Goal: Navigation & Orientation: Find specific page/section

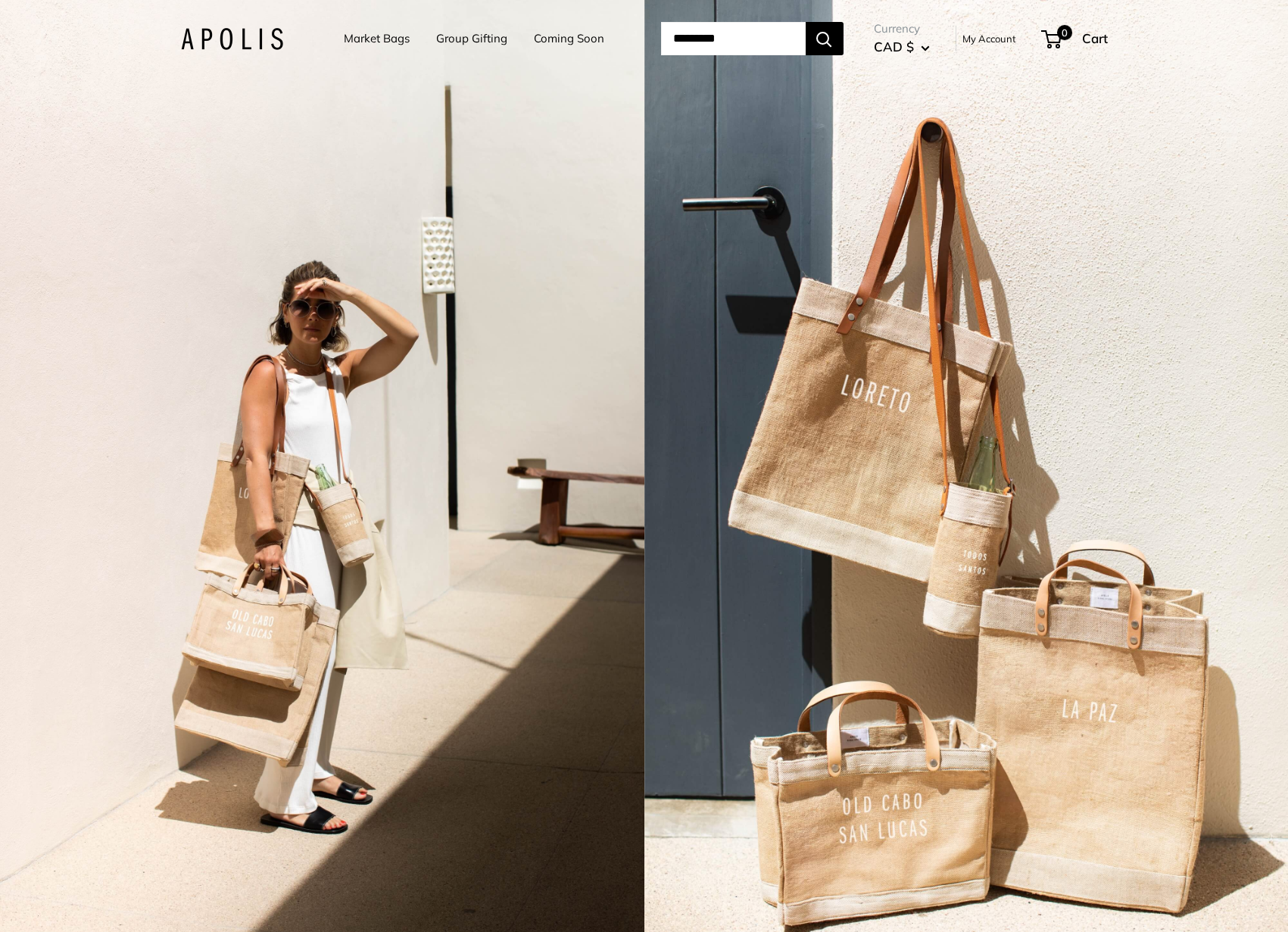
click at [192, 41] on img at bounding box center [232, 39] width 103 height 22
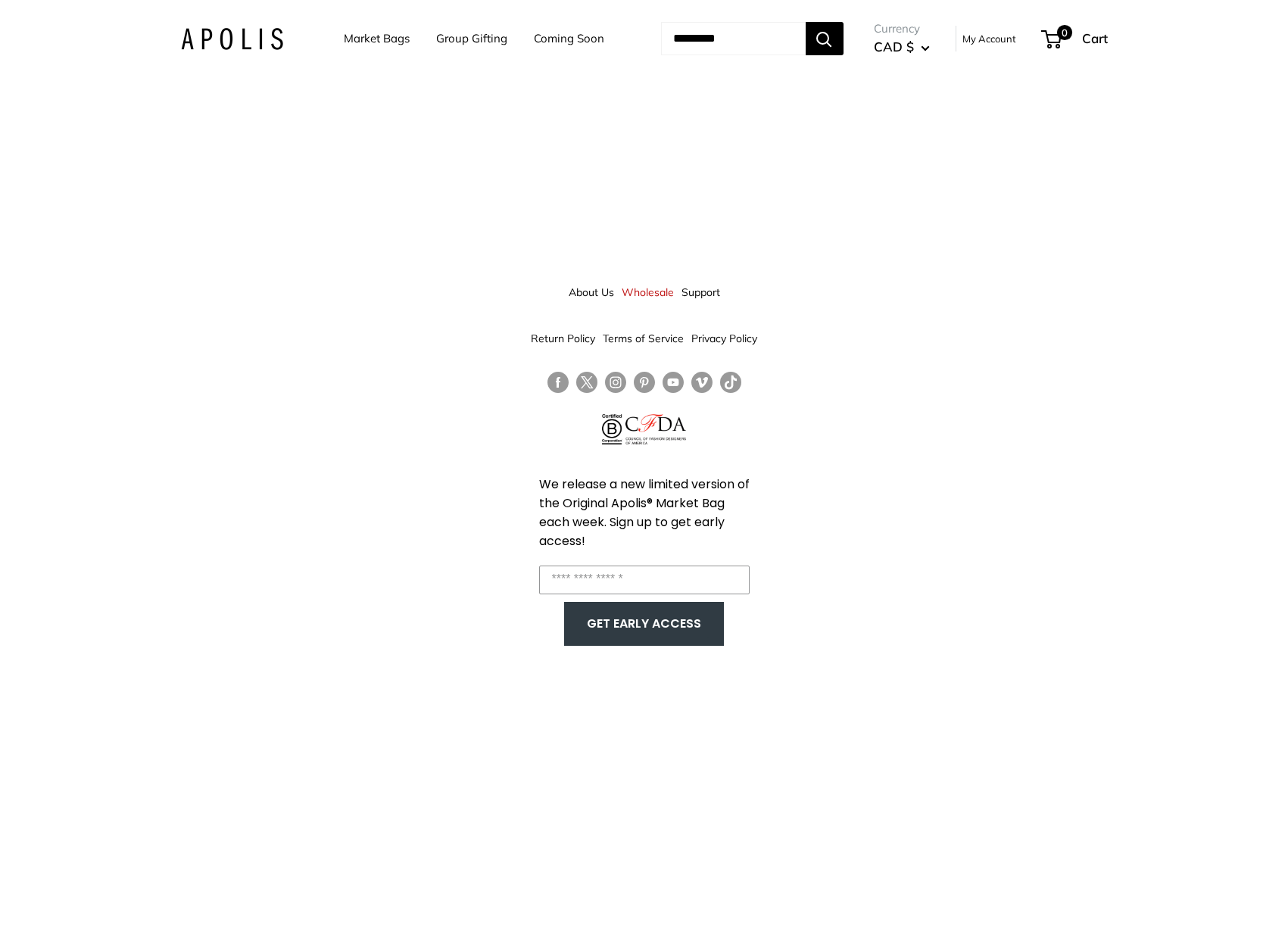
click at [598, 298] on link "About Us" at bounding box center [591, 293] width 46 height 27
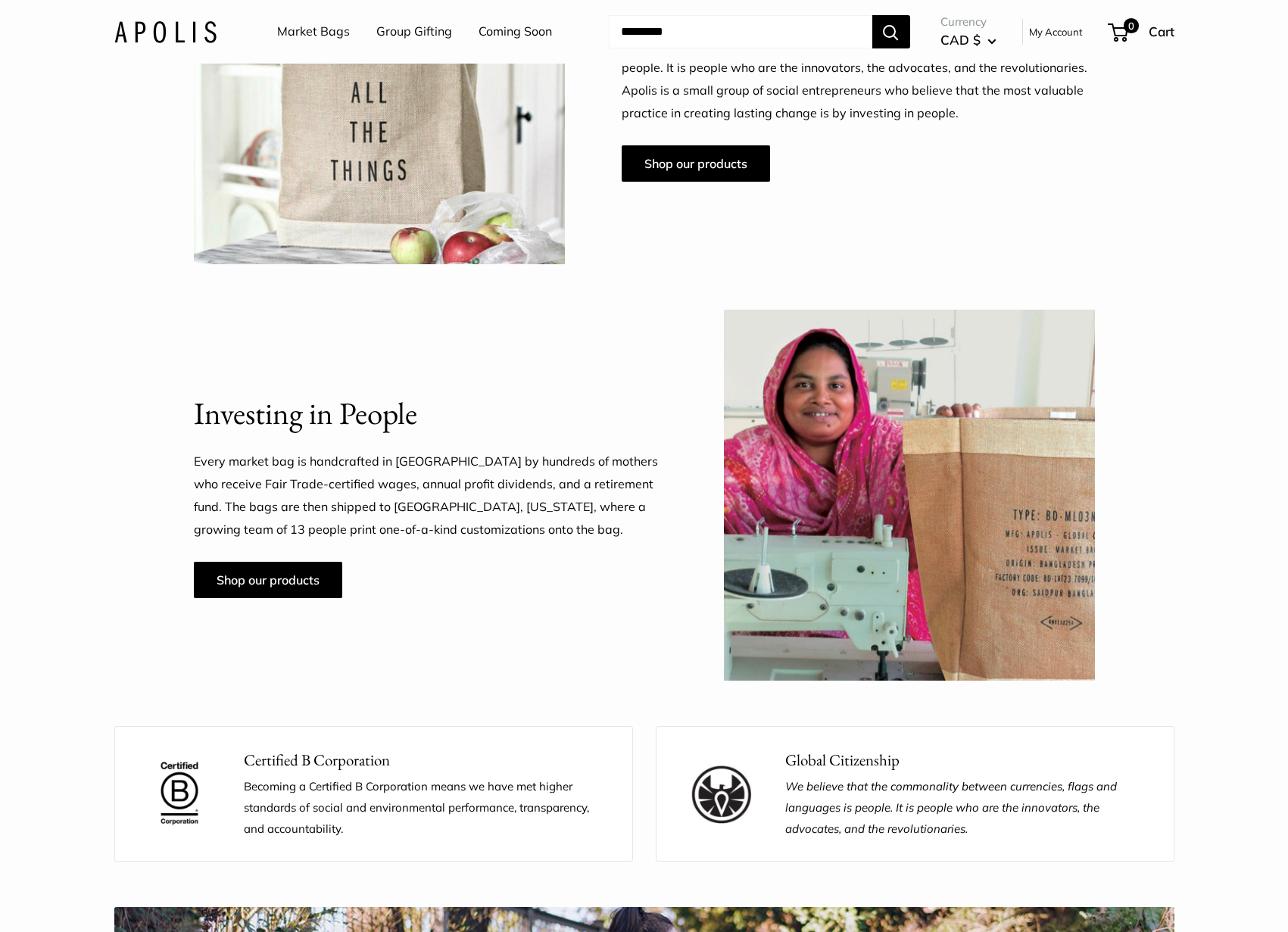
scroll to position [1023, 0]
